Goal: Task Accomplishment & Management: Manage account settings

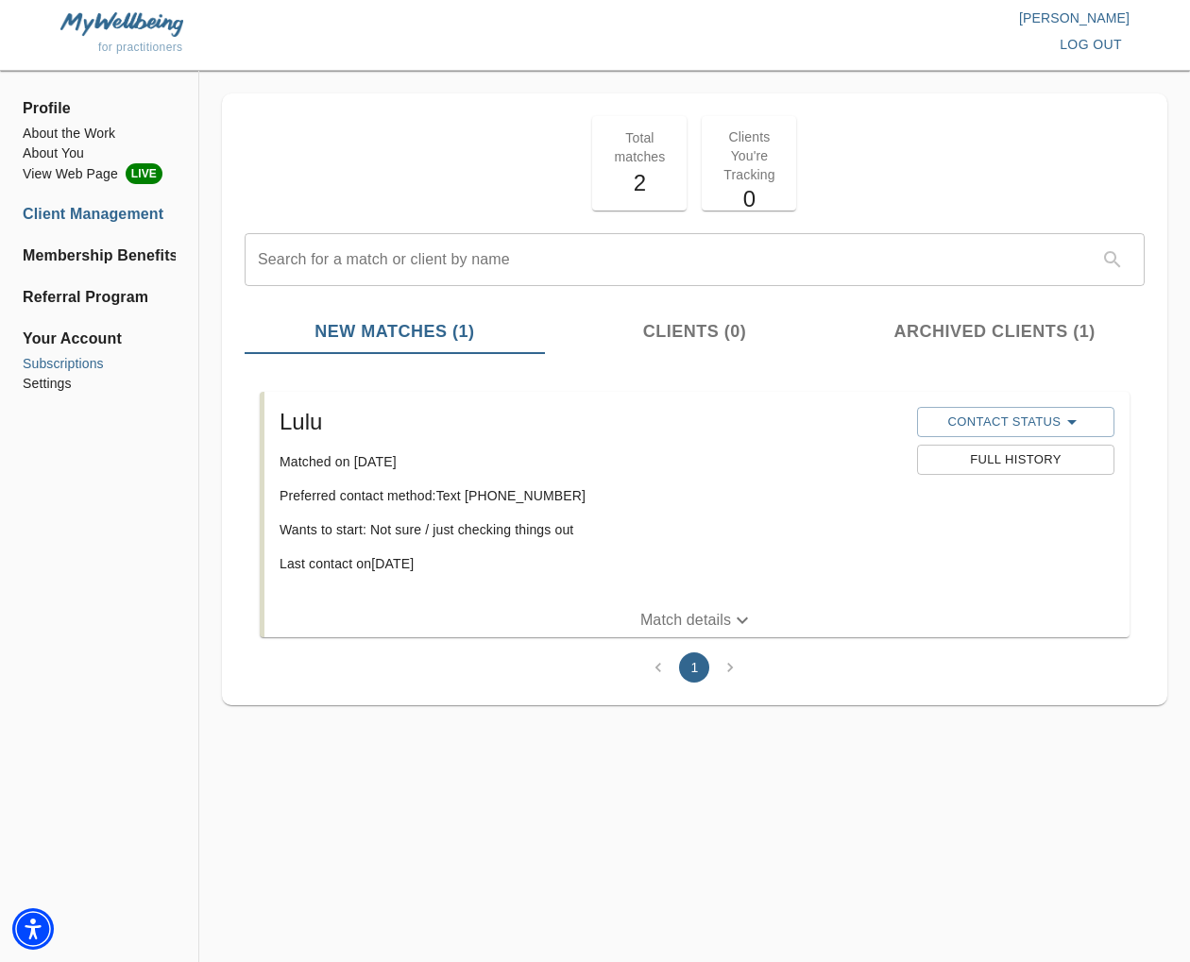
click at [66, 362] on li "Subscriptions" at bounding box center [99, 364] width 153 height 20
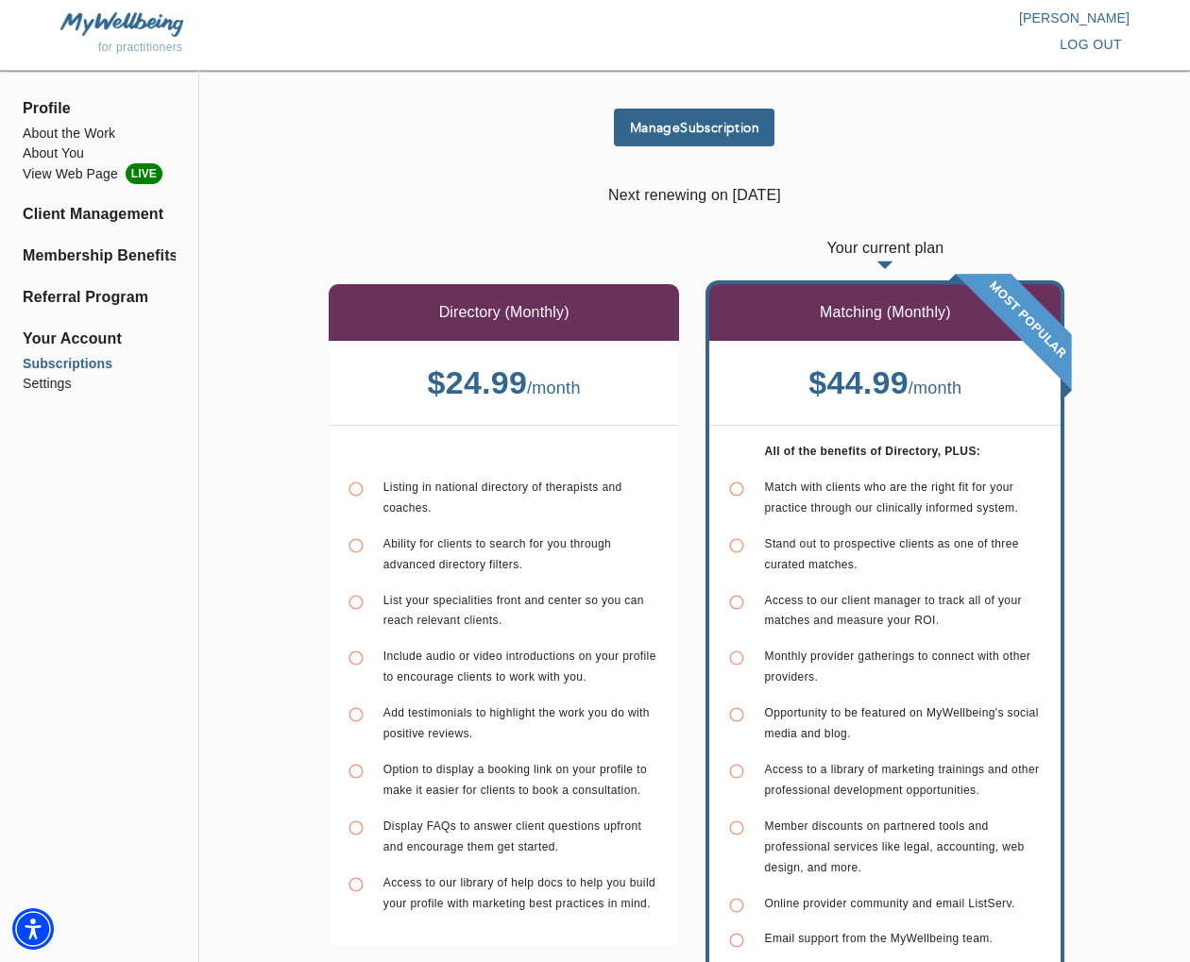
click at [702, 137] on button "Manage Subscription" at bounding box center [694, 128] width 161 height 38
click at [1122, 39] on button "log out" at bounding box center [1090, 44] width 77 height 35
